Goal: Information Seeking & Learning: Learn about a topic

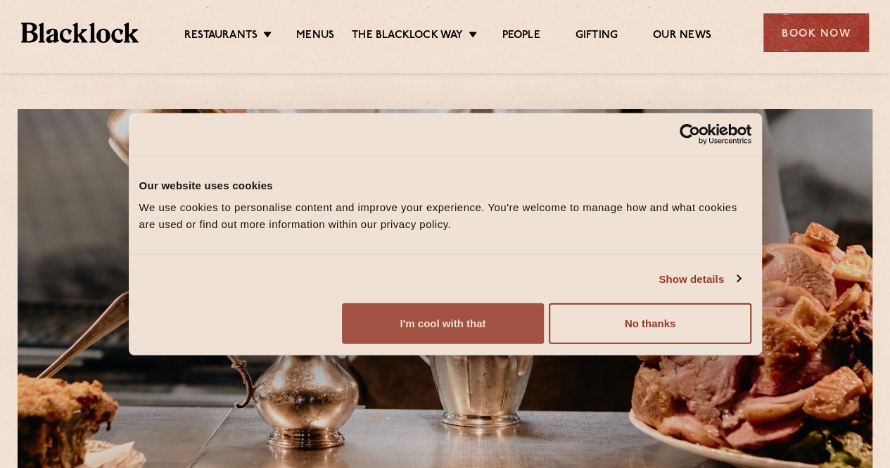
click at [544, 344] on button "I'm cool with that" at bounding box center [443, 323] width 202 height 41
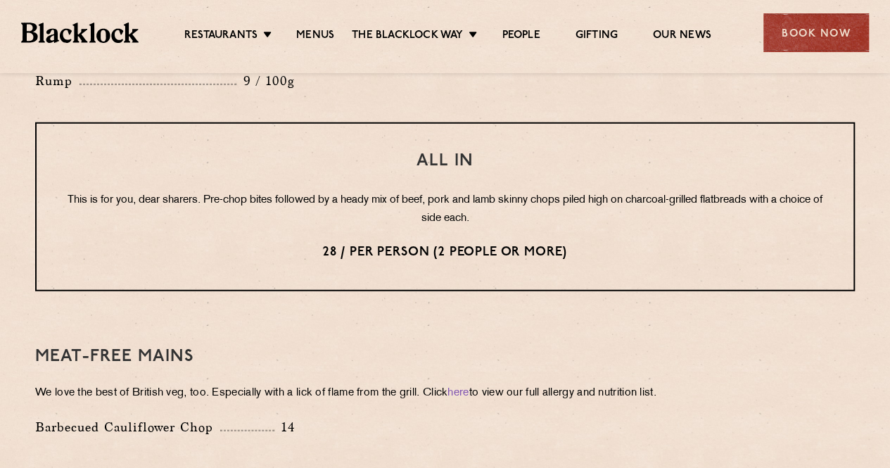
scroll to position [1760, 0]
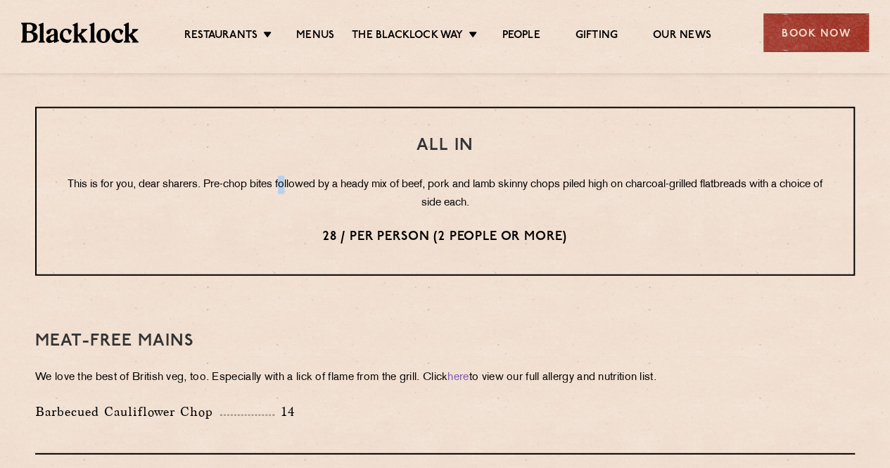
click at [301, 176] on p "This is for you, dear sharers. Pre-chop bites followed by a heady mix of beef, …" at bounding box center [445, 194] width 761 height 37
click at [82, 176] on p "This is for you, dear sharers. Pre-chop bites followed by a heady mix of beef, …" at bounding box center [445, 194] width 761 height 37
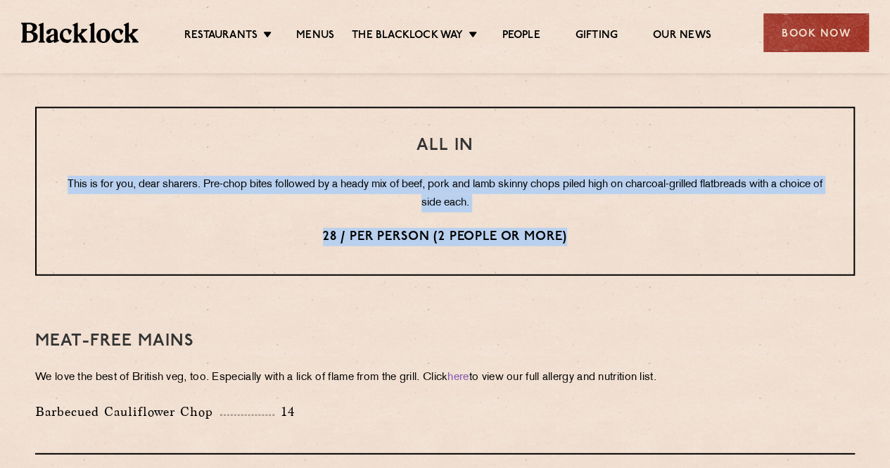
drag, startPoint x: 82, startPoint y: 168, endPoint x: 606, endPoint y: 223, distance: 527.3
click at [606, 223] on div "All In This is for you, dear sharers. Pre-chop bites followed by a heady mix of…" at bounding box center [445, 191] width 820 height 169
click at [383, 176] on p "This is for you, dear sharers. Pre-chop bites followed by a heady mix of beef, …" at bounding box center [445, 194] width 761 height 37
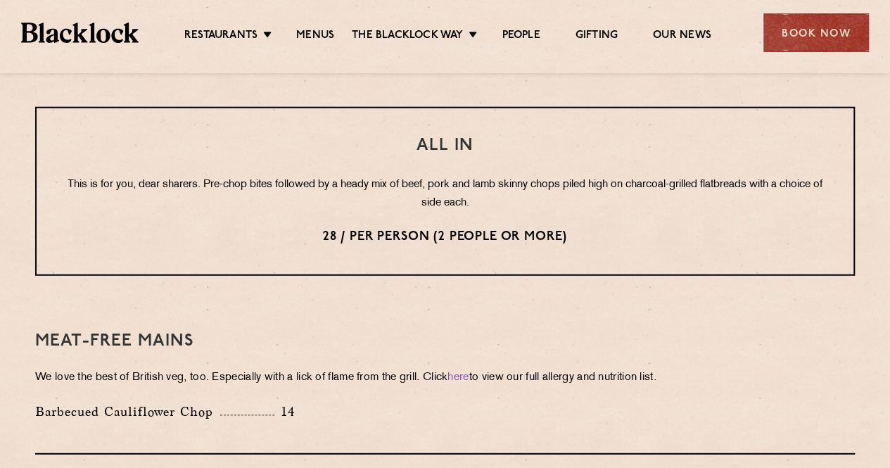
click at [414, 137] on h3 "All In" at bounding box center [445, 146] width 761 height 18
click at [415, 137] on h3 "All In" at bounding box center [445, 146] width 761 height 18
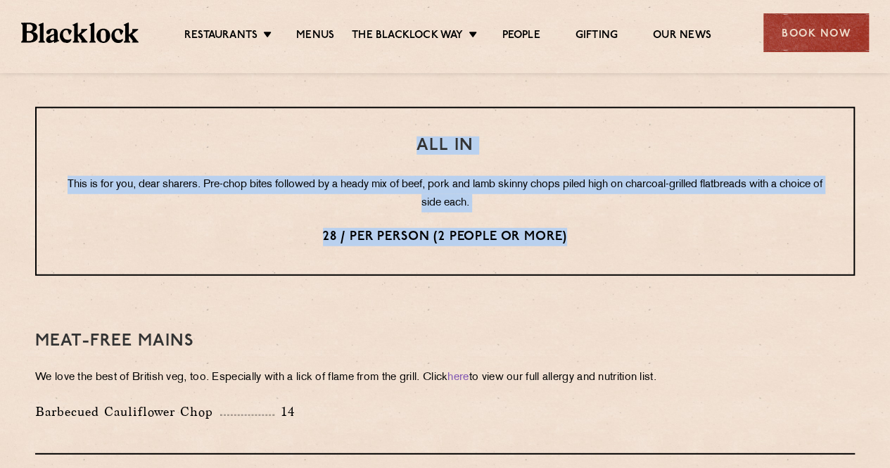
drag, startPoint x: 419, startPoint y: 122, endPoint x: 604, endPoint y: 226, distance: 212.1
click at [604, 226] on div "All In This is for you, dear sharers. Pre-chop bites followed by a heady mix of…" at bounding box center [445, 191] width 820 height 169
click at [605, 228] on p "28 / per person (2 people or more)" at bounding box center [445, 237] width 761 height 18
drag, startPoint x: 419, startPoint y: 121, endPoint x: 608, endPoint y: 219, distance: 213.1
click at [608, 219] on div "All In This is for you, dear sharers. Pre-chop bites followed by a heady mix of…" at bounding box center [445, 191] width 820 height 169
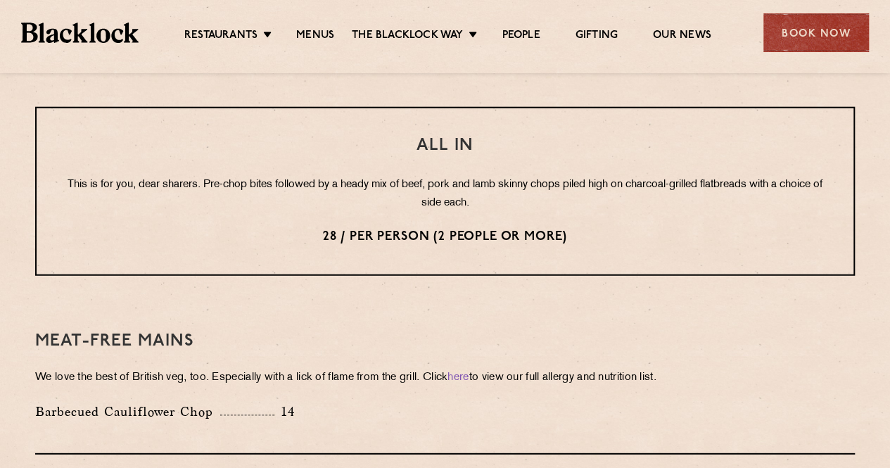
click at [310, 301] on div "Meat-Free mains We love the best of British veg, too. Especially with a lick of…" at bounding box center [445, 376] width 820 height 158
